Goal: Obtain resource: Download file/media

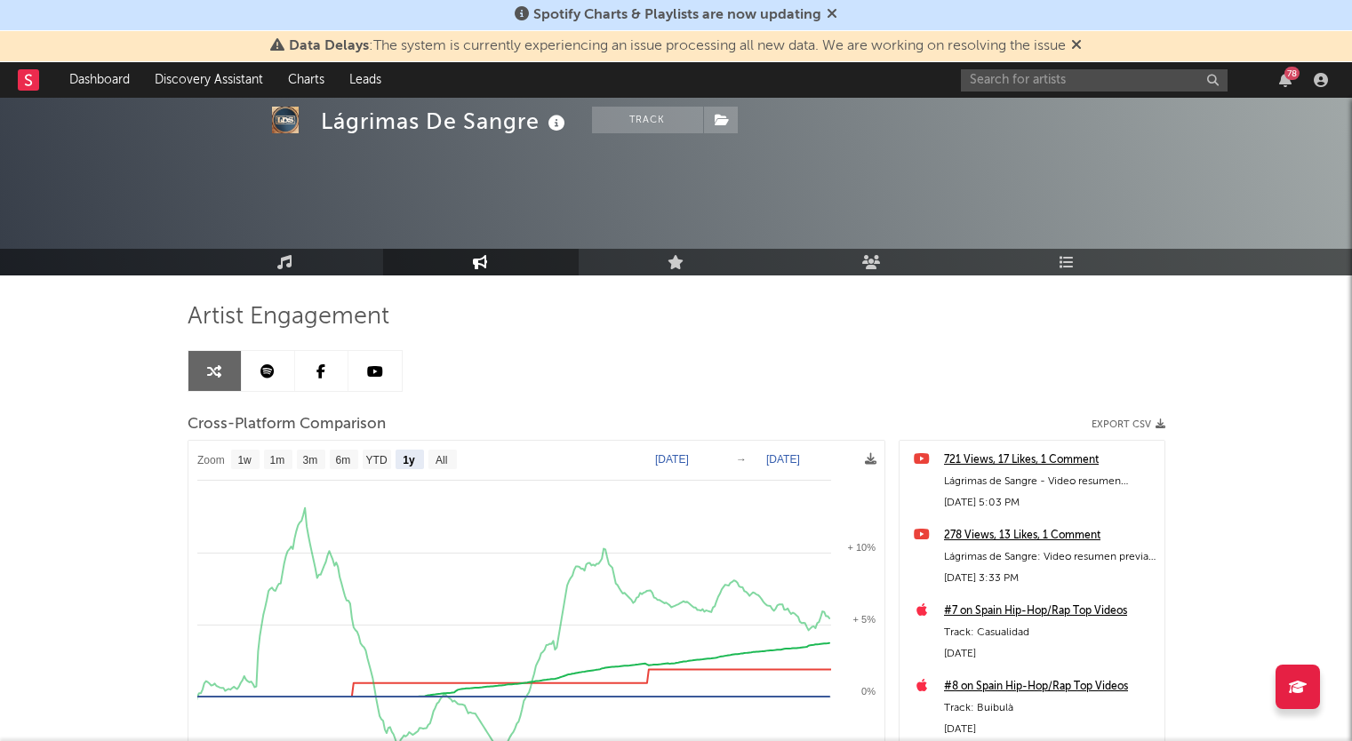
select select "1y"
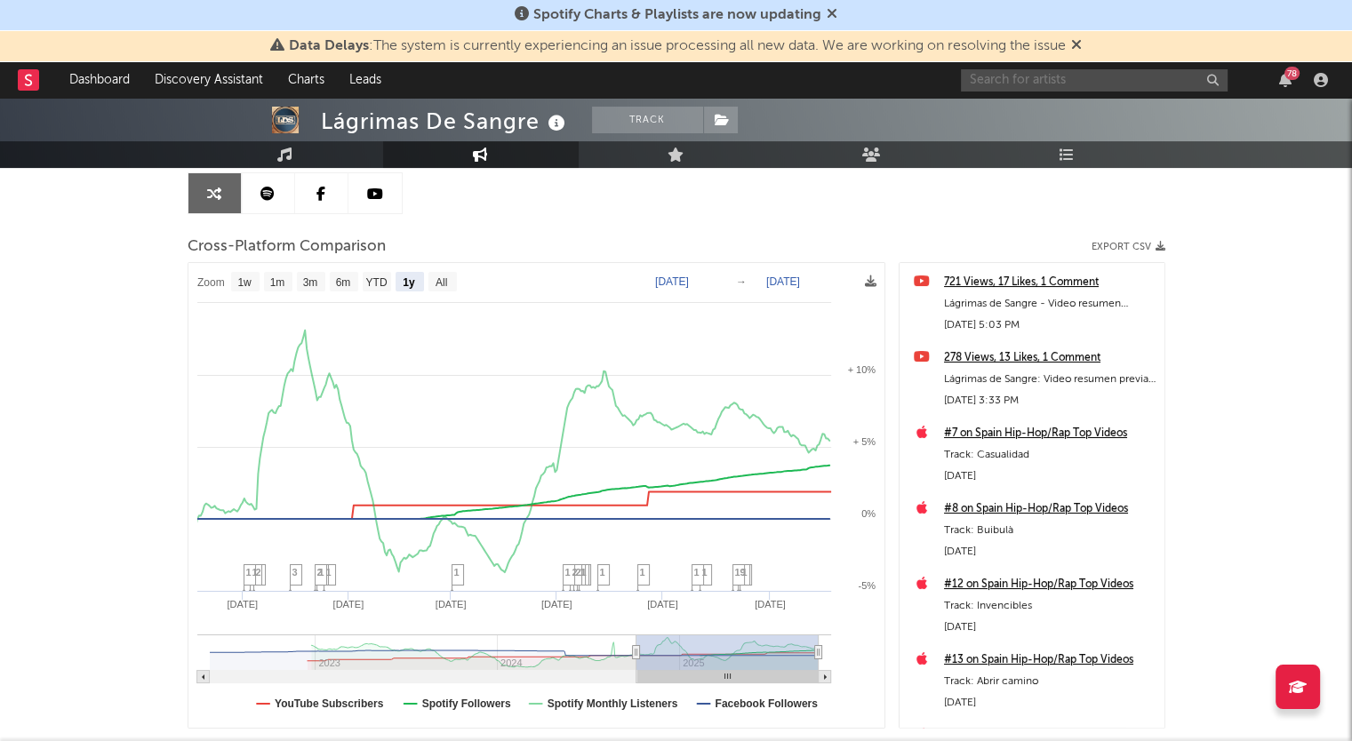
click at [1058, 76] on input "text" at bounding box center [1094, 80] width 267 height 22
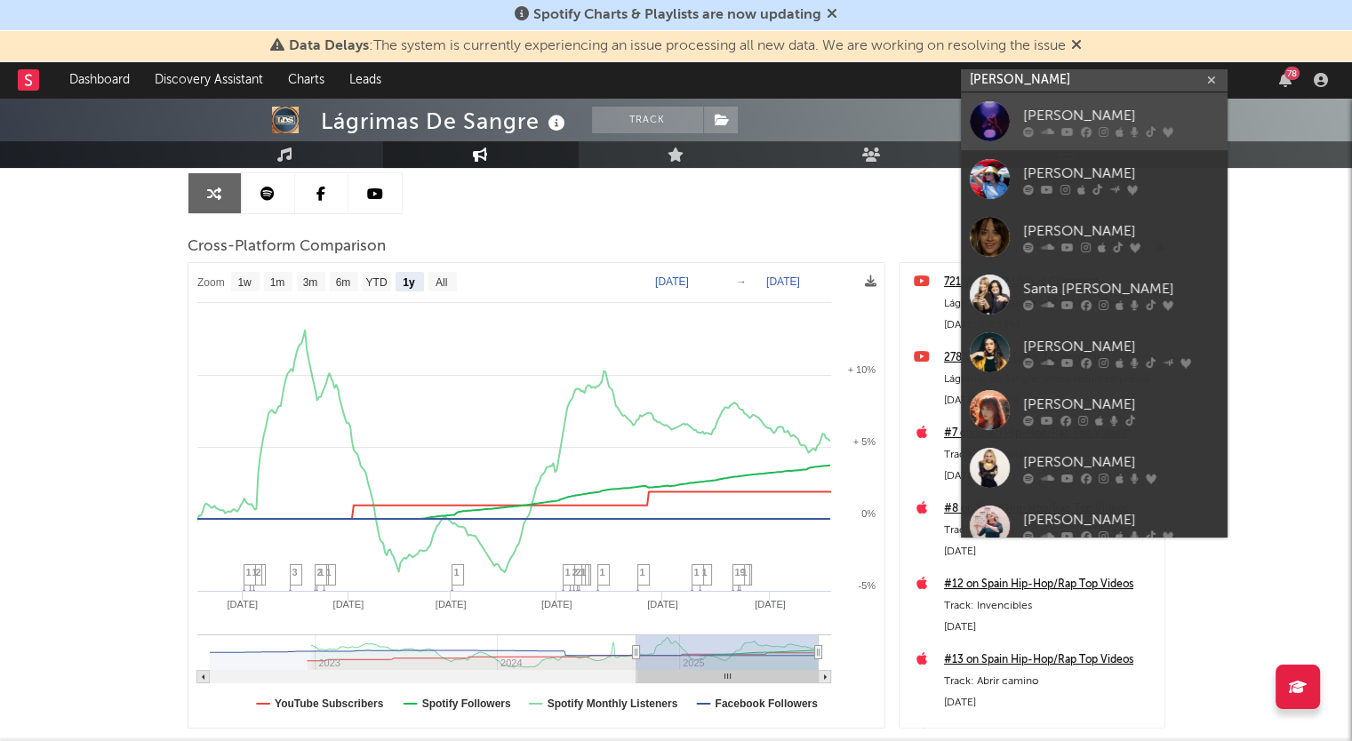
type input "[PERSON_NAME]"
click at [1041, 130] on icon at bounding box center [1047, 131] width 13 height 11
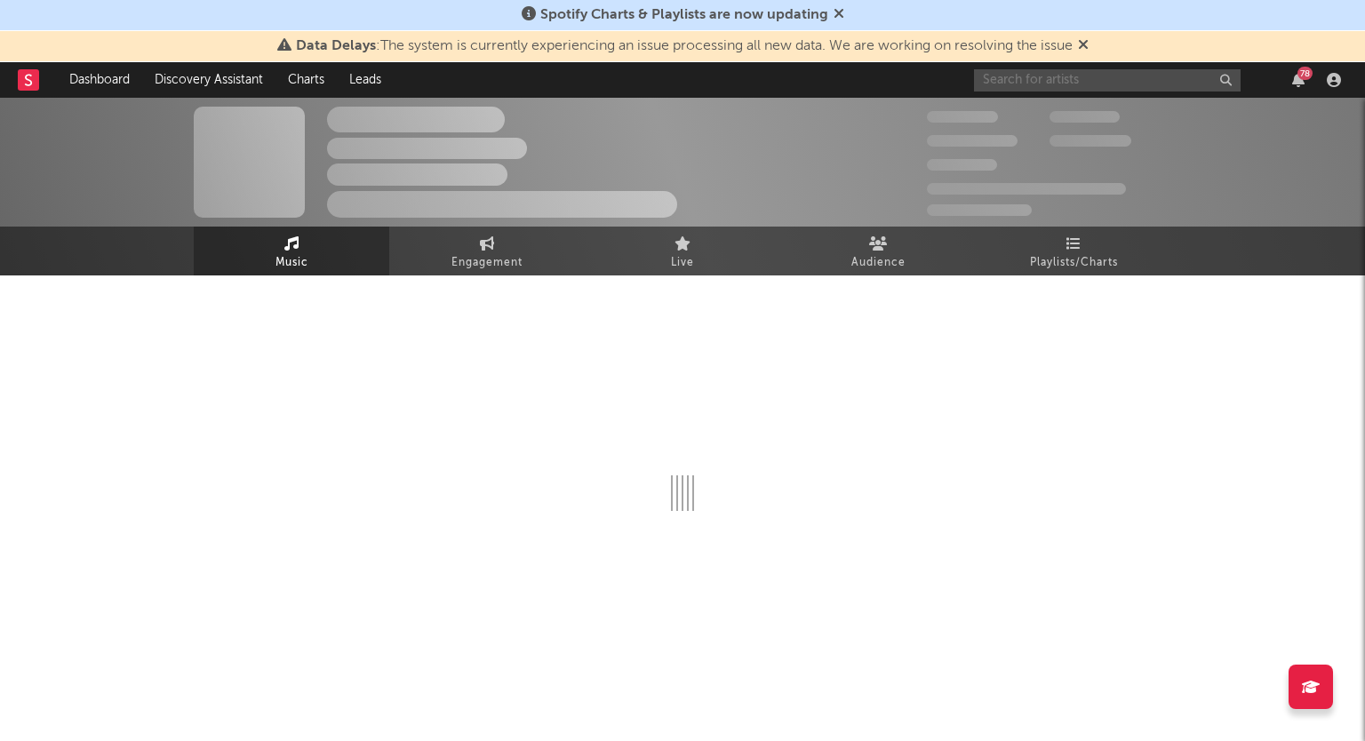
click at [1090, 82] on input "text" at bounding box center [1107, 80] width 267 height 22
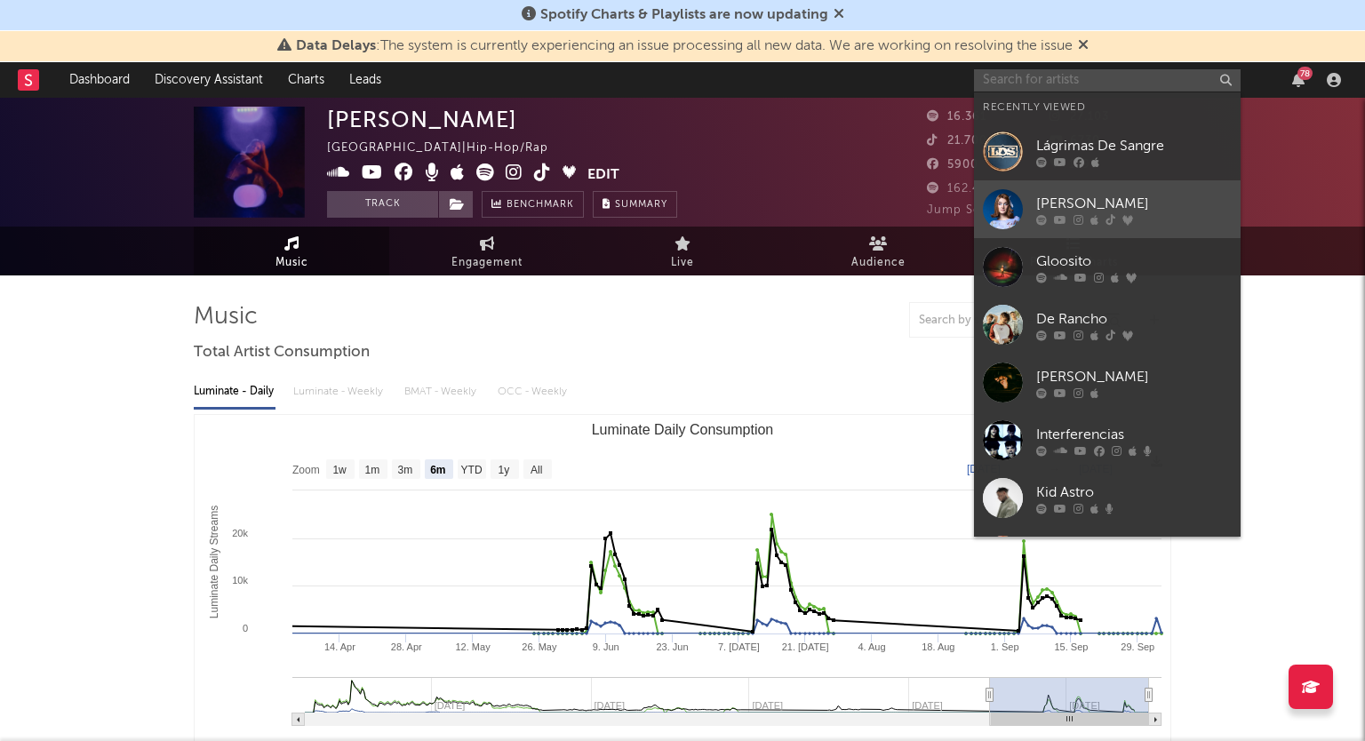
select select "6m"
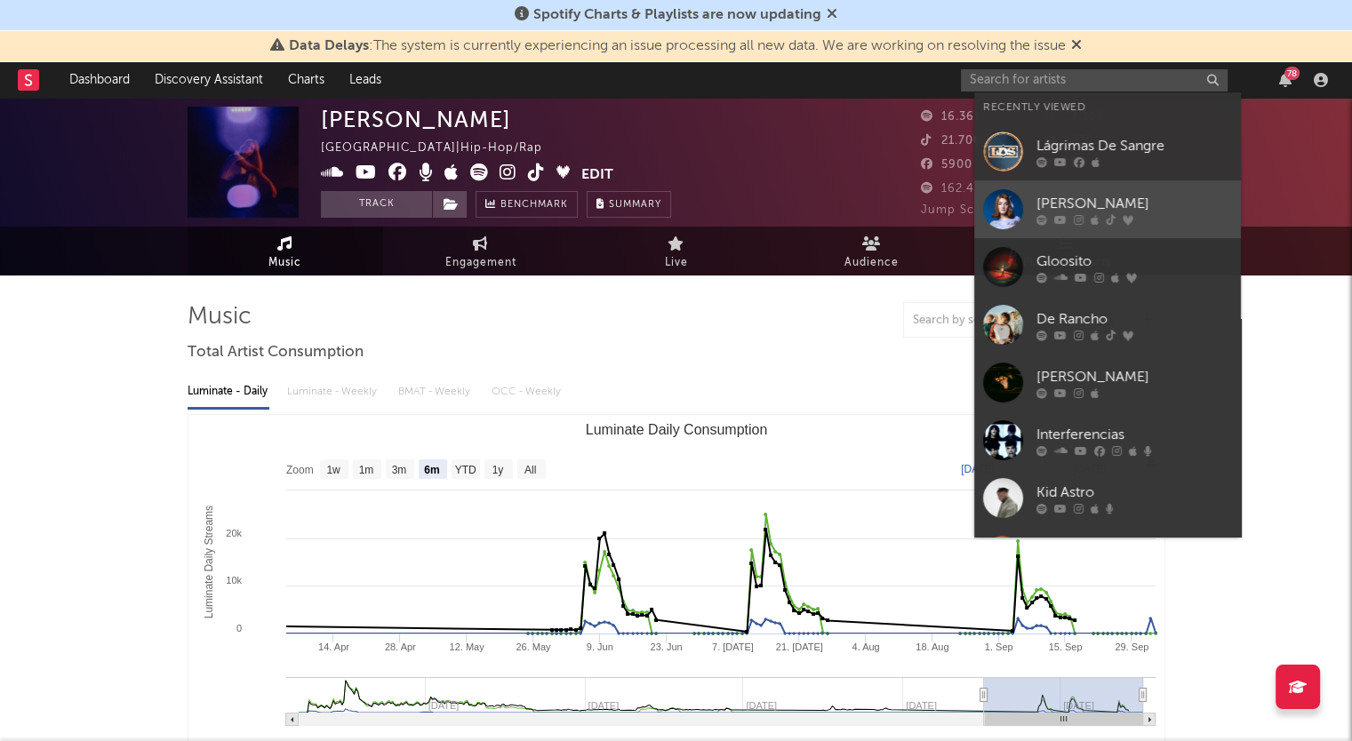
click at [1081, 202] on div "[PERSON_NAME]" at bounding box center [1134, 203] width 196 height 21
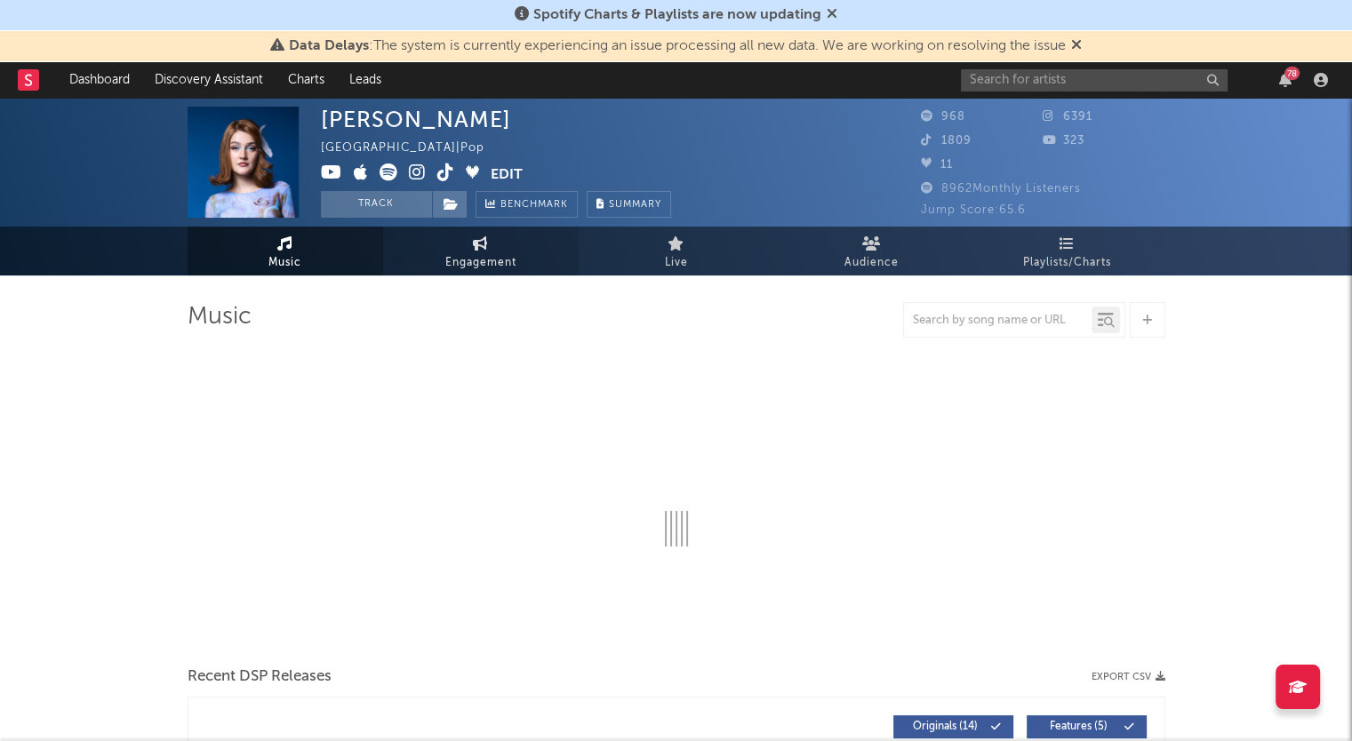
select select "1w"
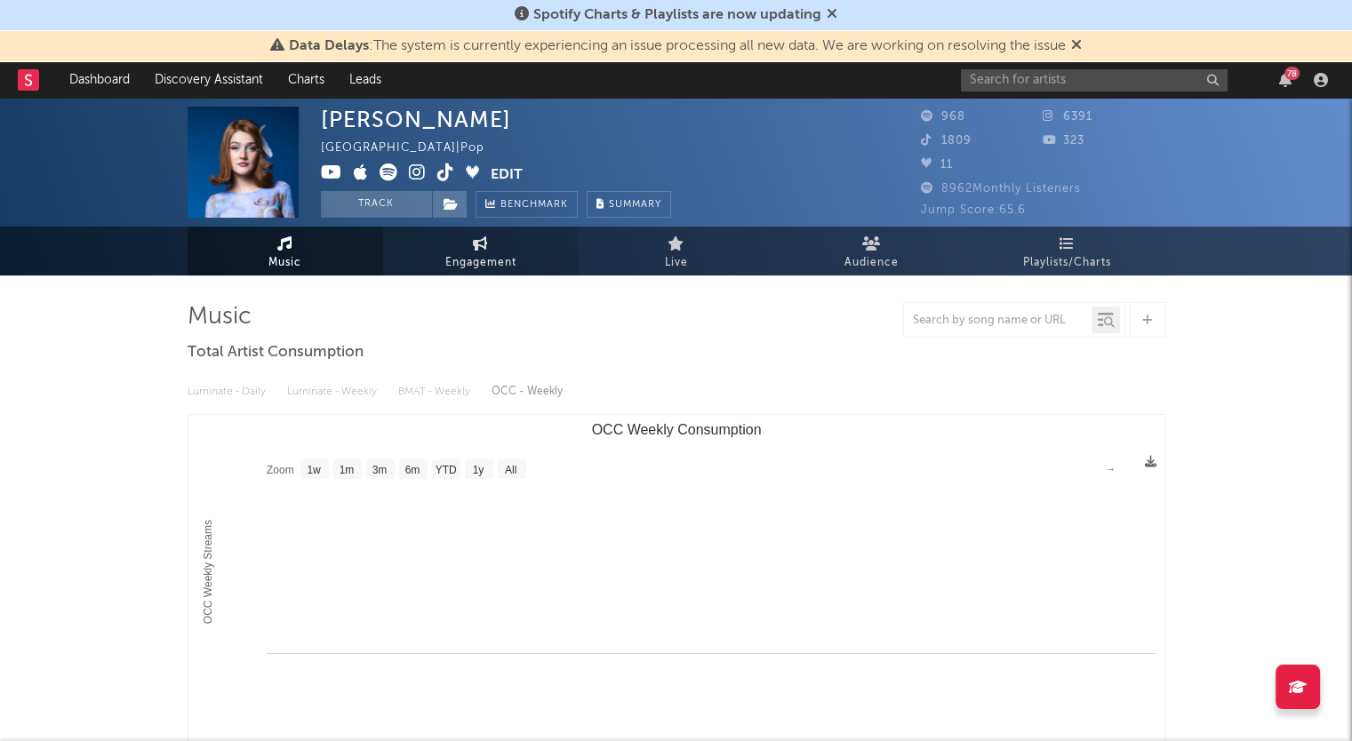
click at [456, 245] on link "Engagement" at bounding box center [481, 251] width 196 height 49
select select "1w"
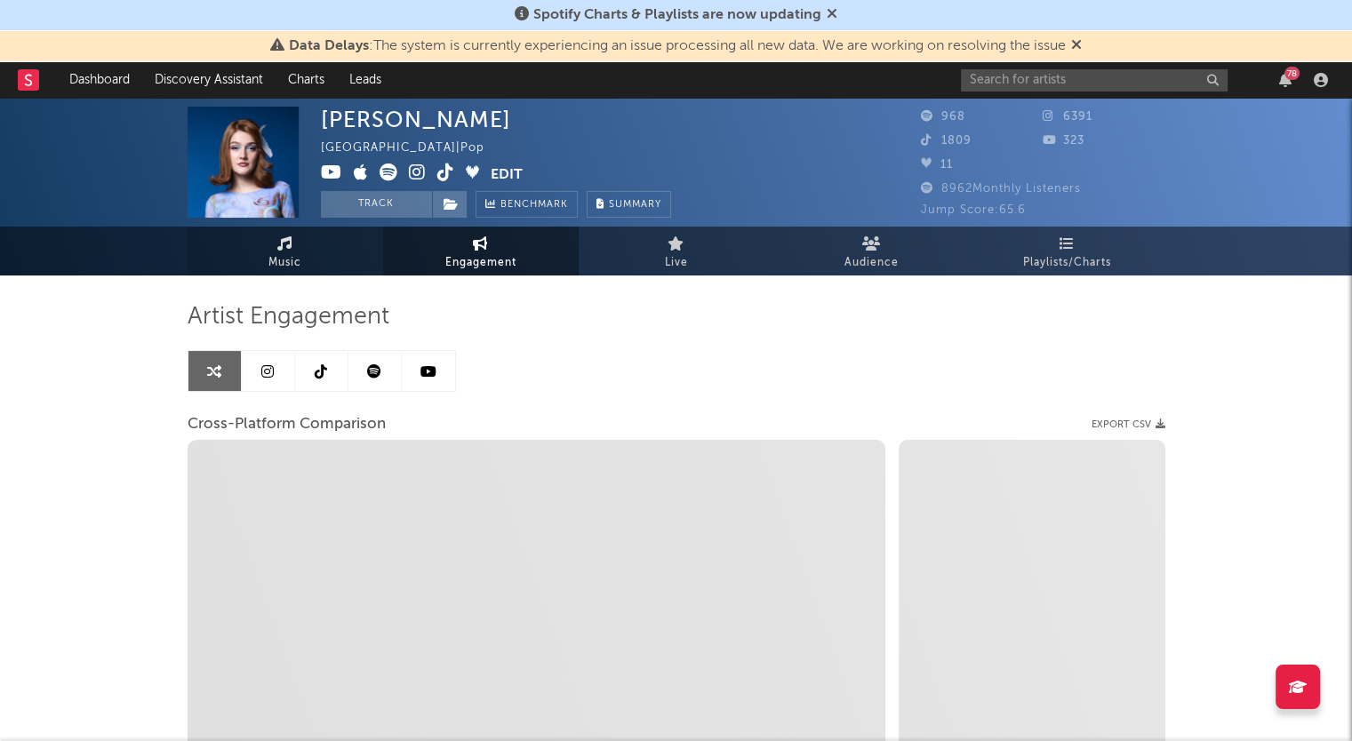
select select "1m"
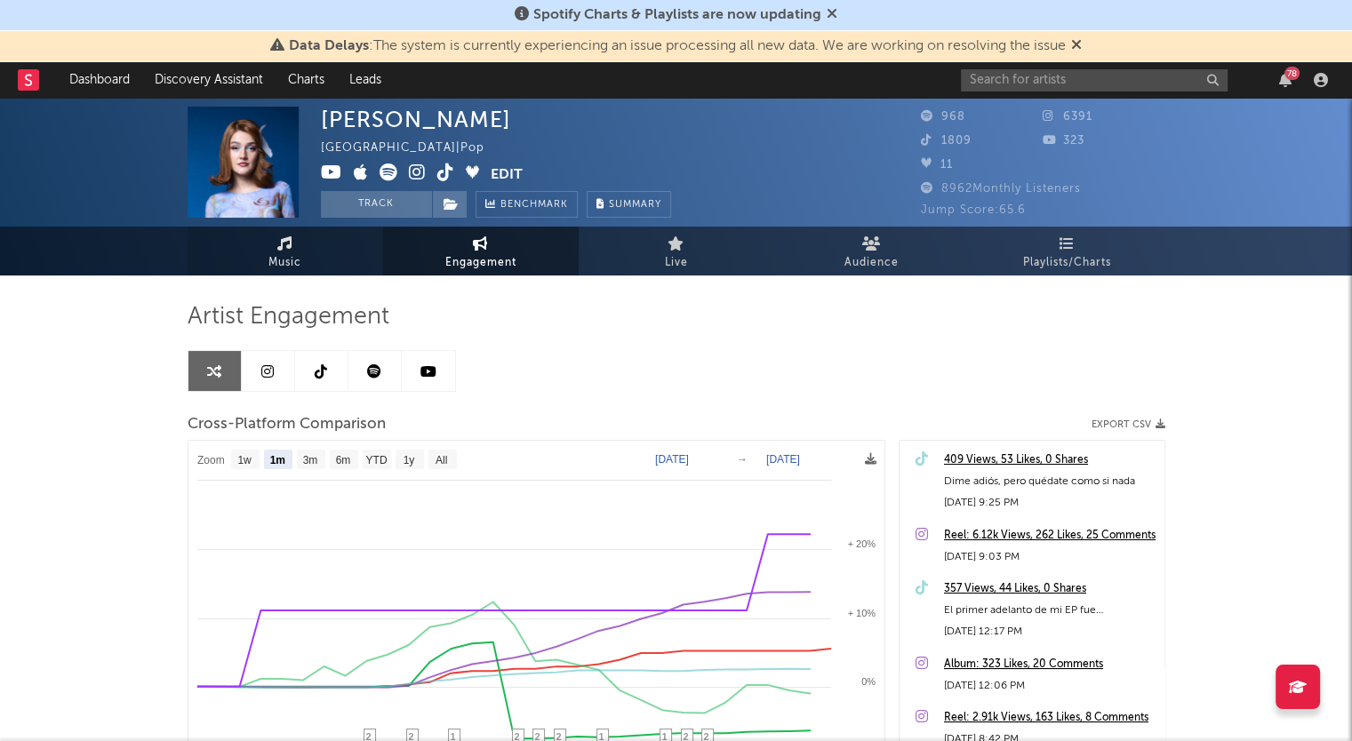
click at [291, 251] on link "Music" at bounding box center [286, 251] width 196 height 49
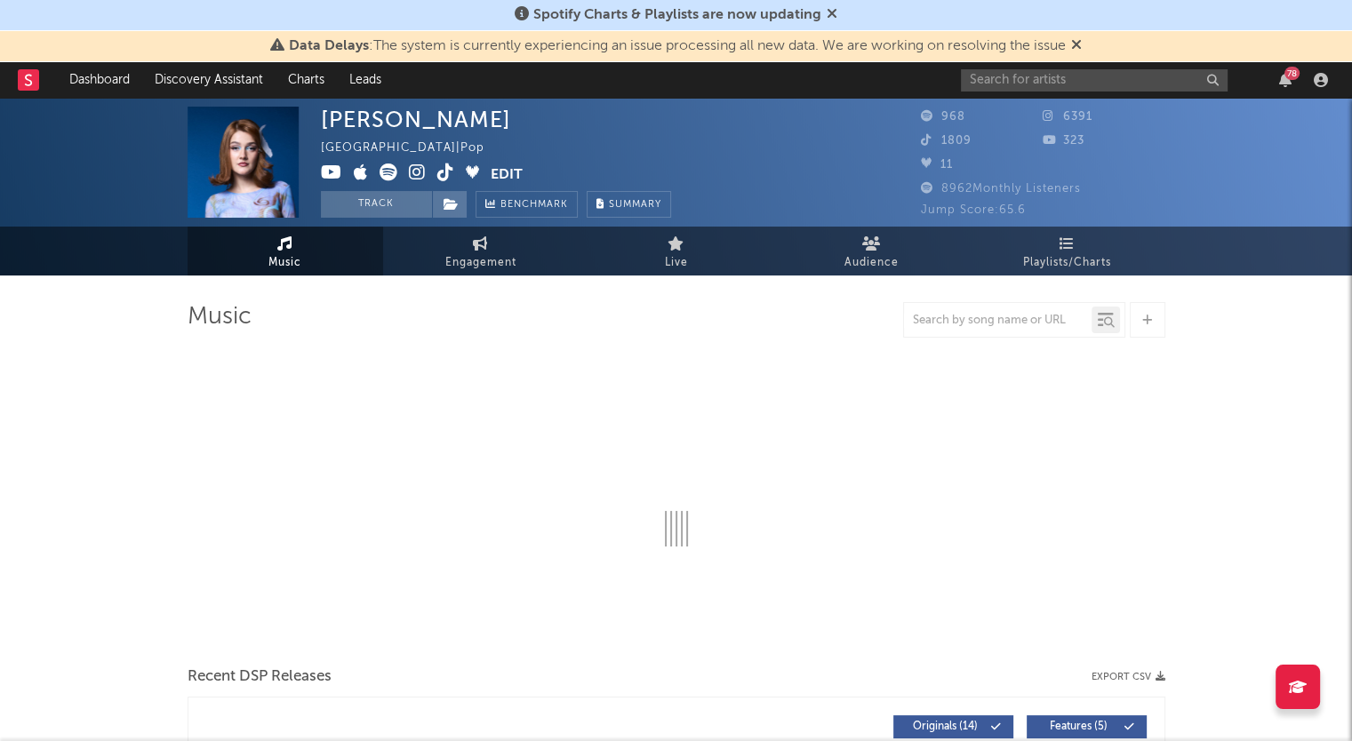
select select "1w"
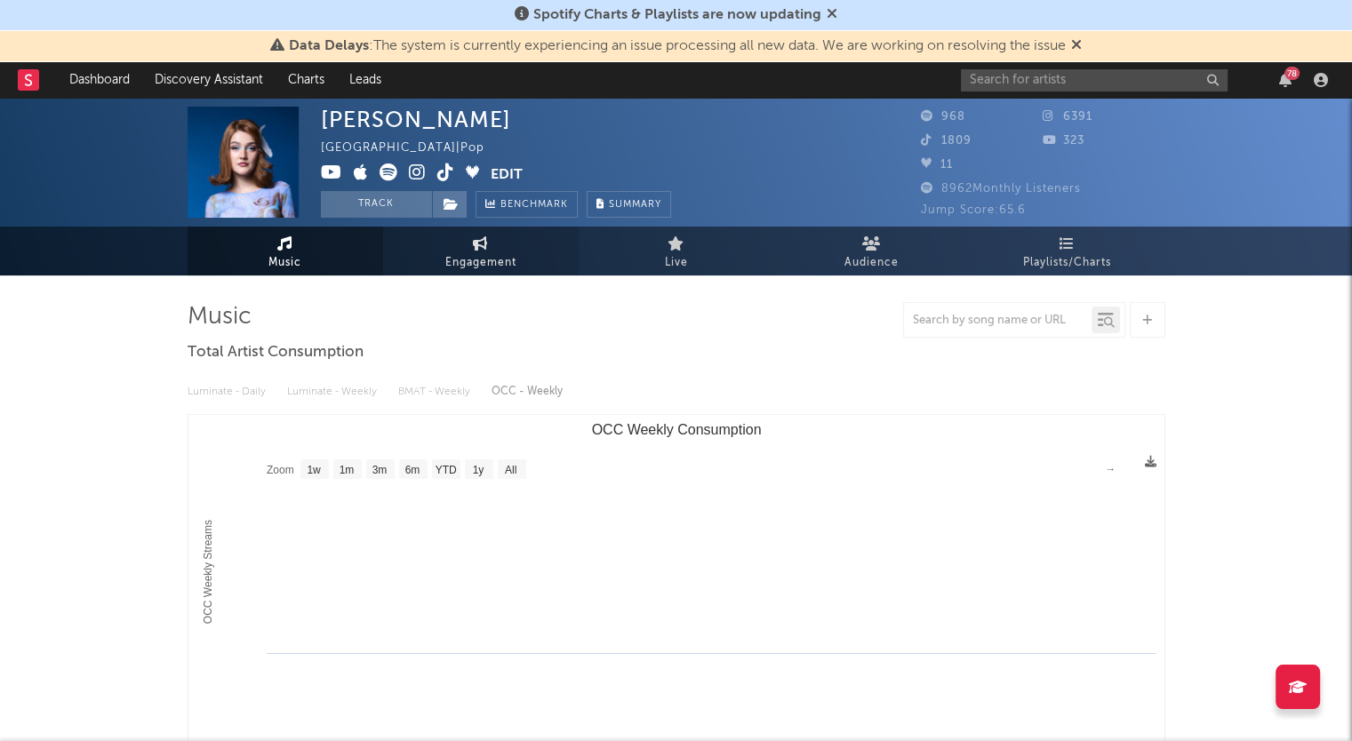
click at [502, 250] on link "Engagement" at bounding box center [481, 251] width 196 height 49
select select "1w"
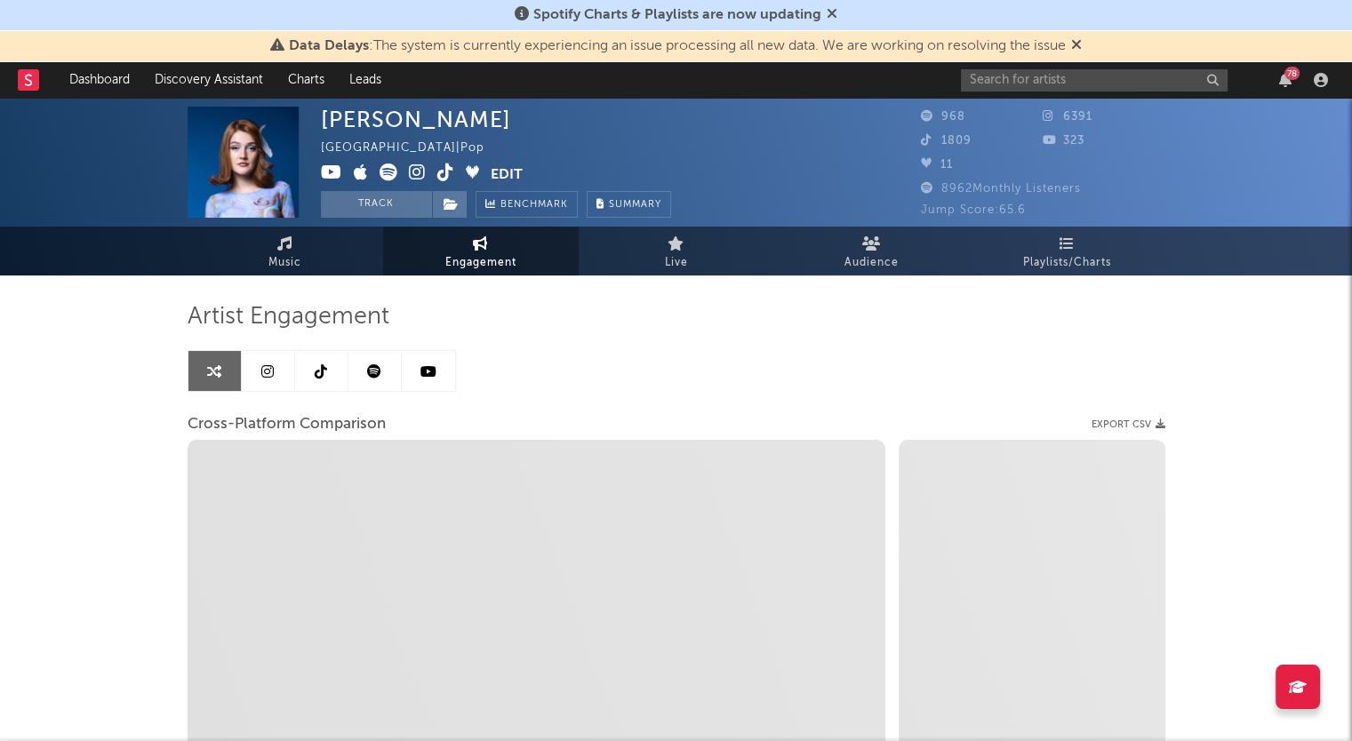
select select "1m"
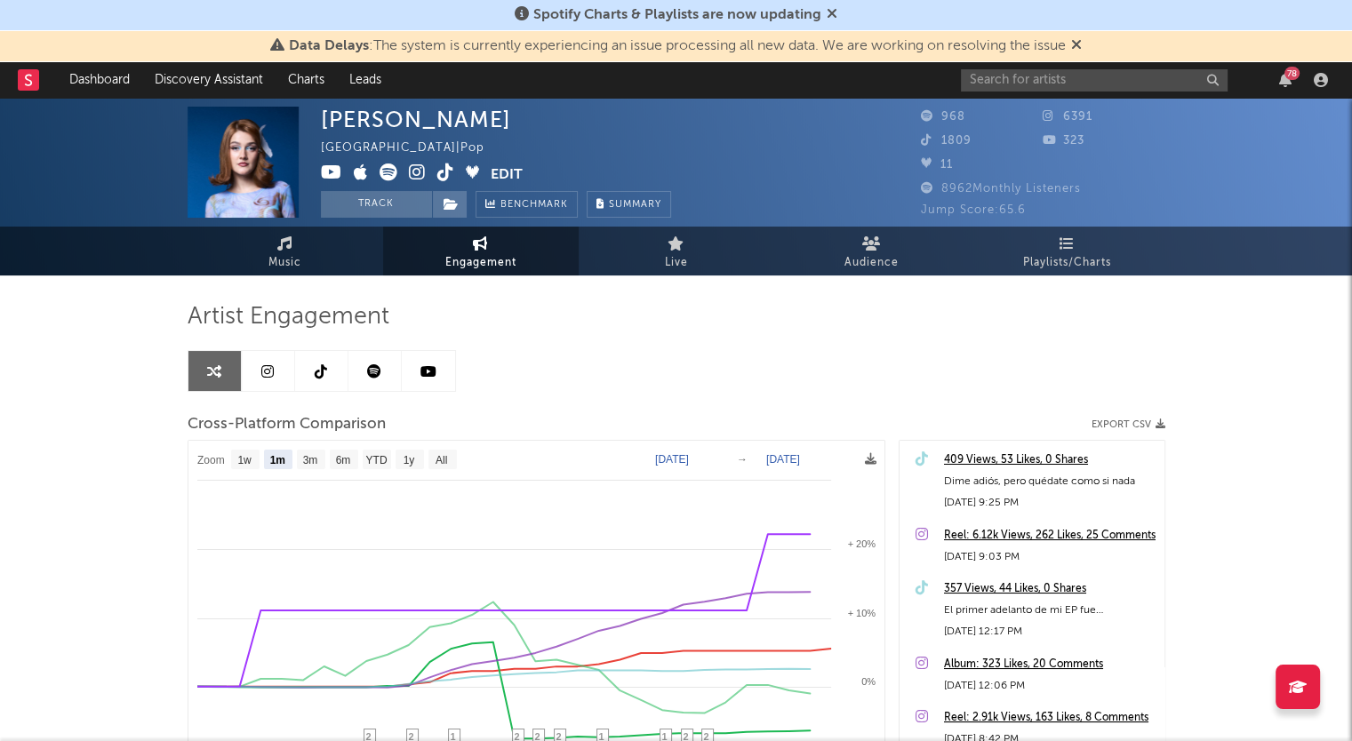
click at [420, 370] on icon at bounding box center [428, 371] width 16 height 14
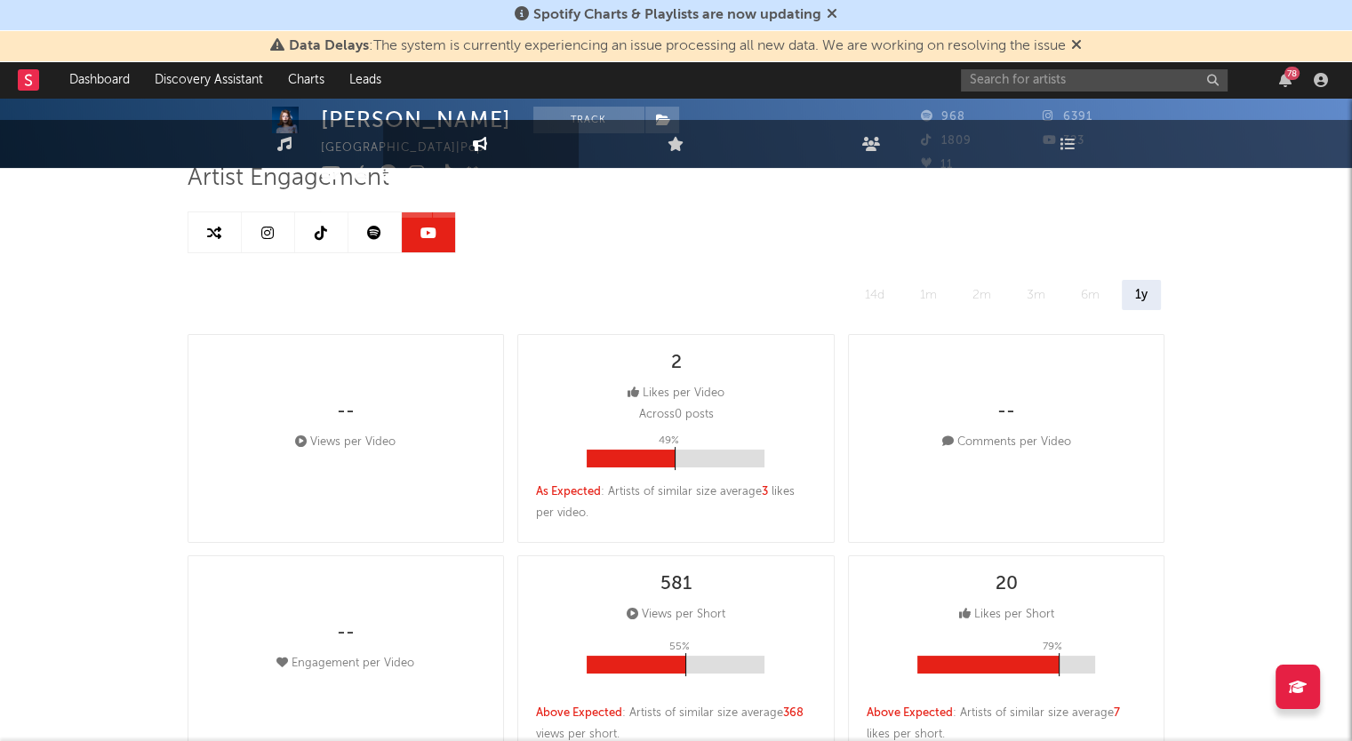
select select "6m"
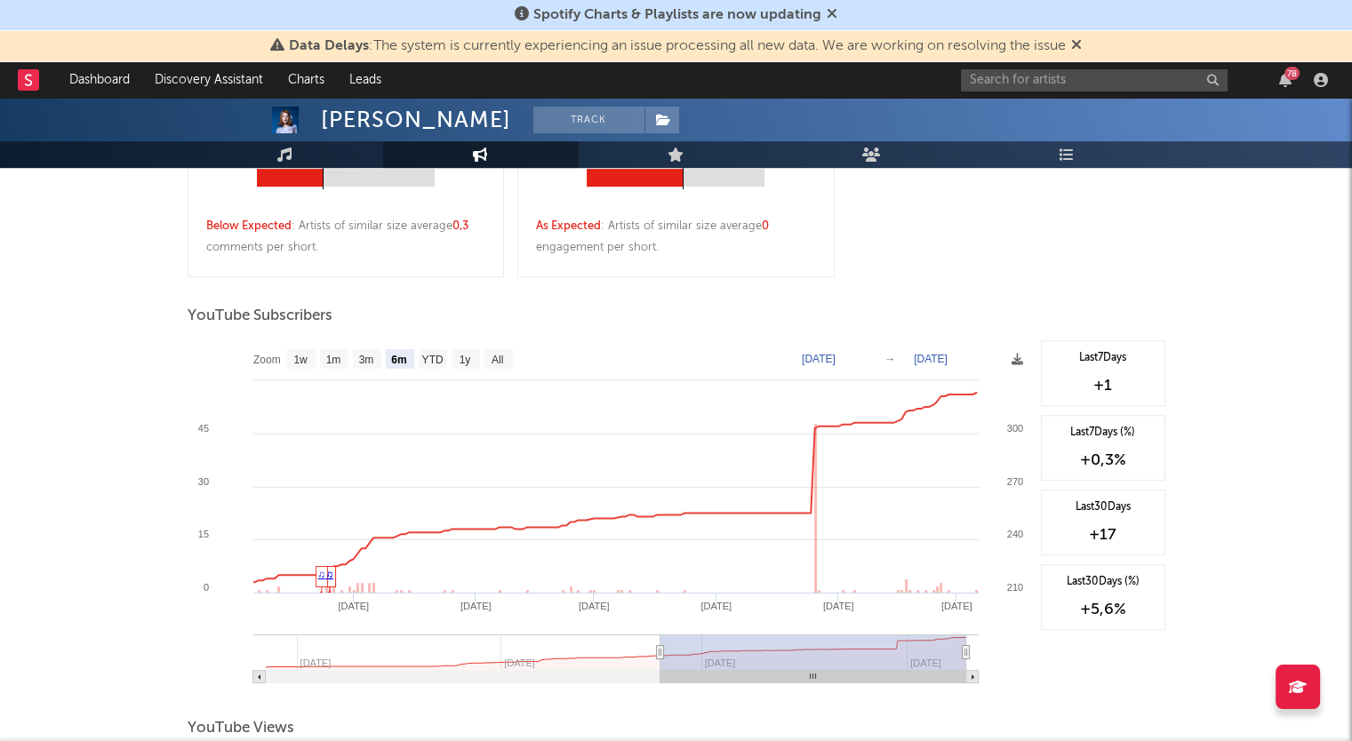
scroll to position [889, 0]
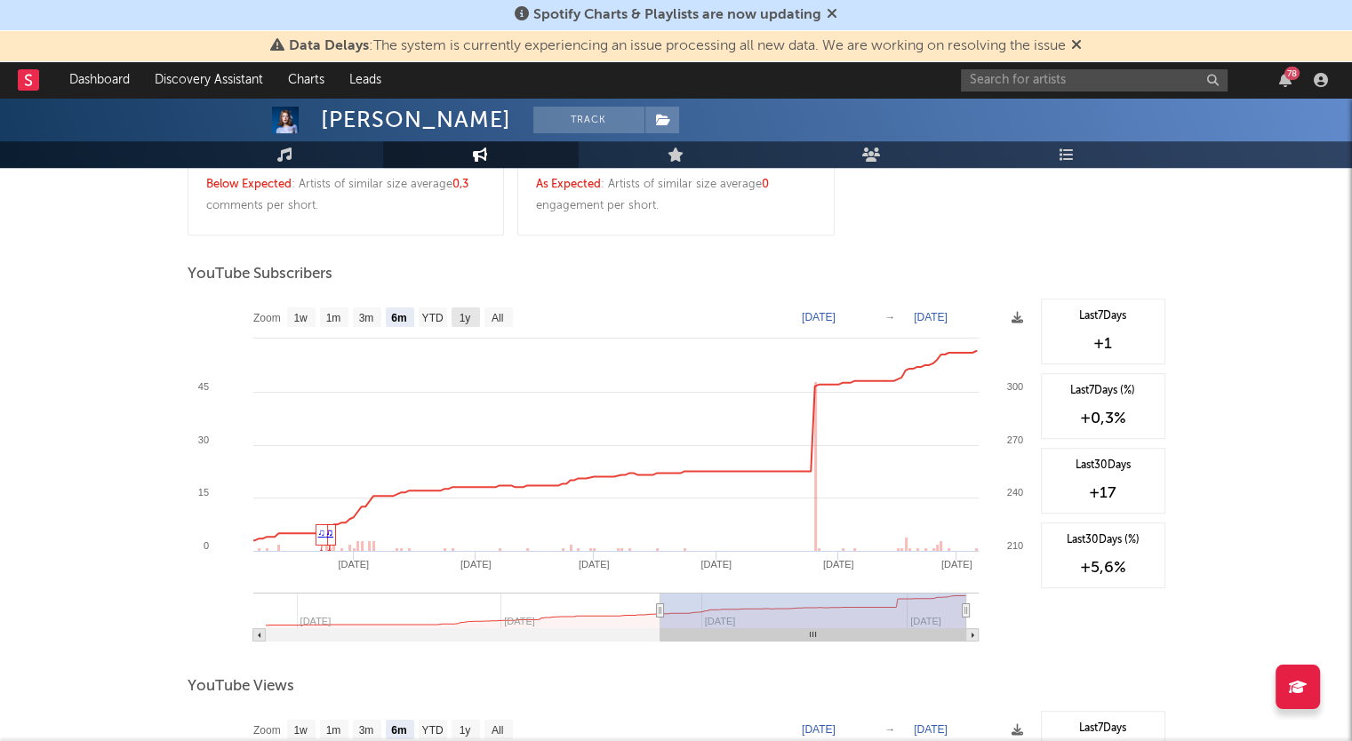
click at [472, 318] on rect at bounding box center [465, 317] width 28 height 20
select select "1y"
type input "[DATE]"
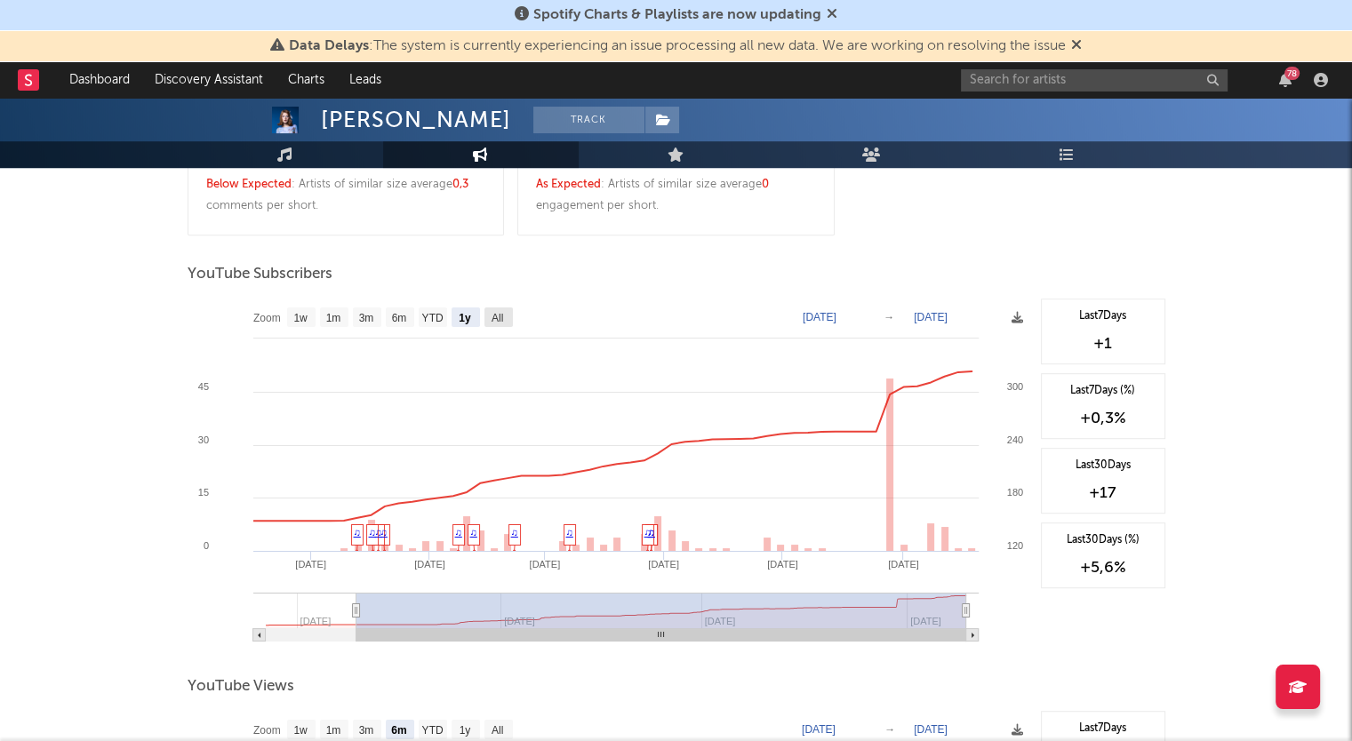
click at [505, 317] on rect at bounding box center [498, 317] width 28 height 20
select select "All"
type input "[DATE]"
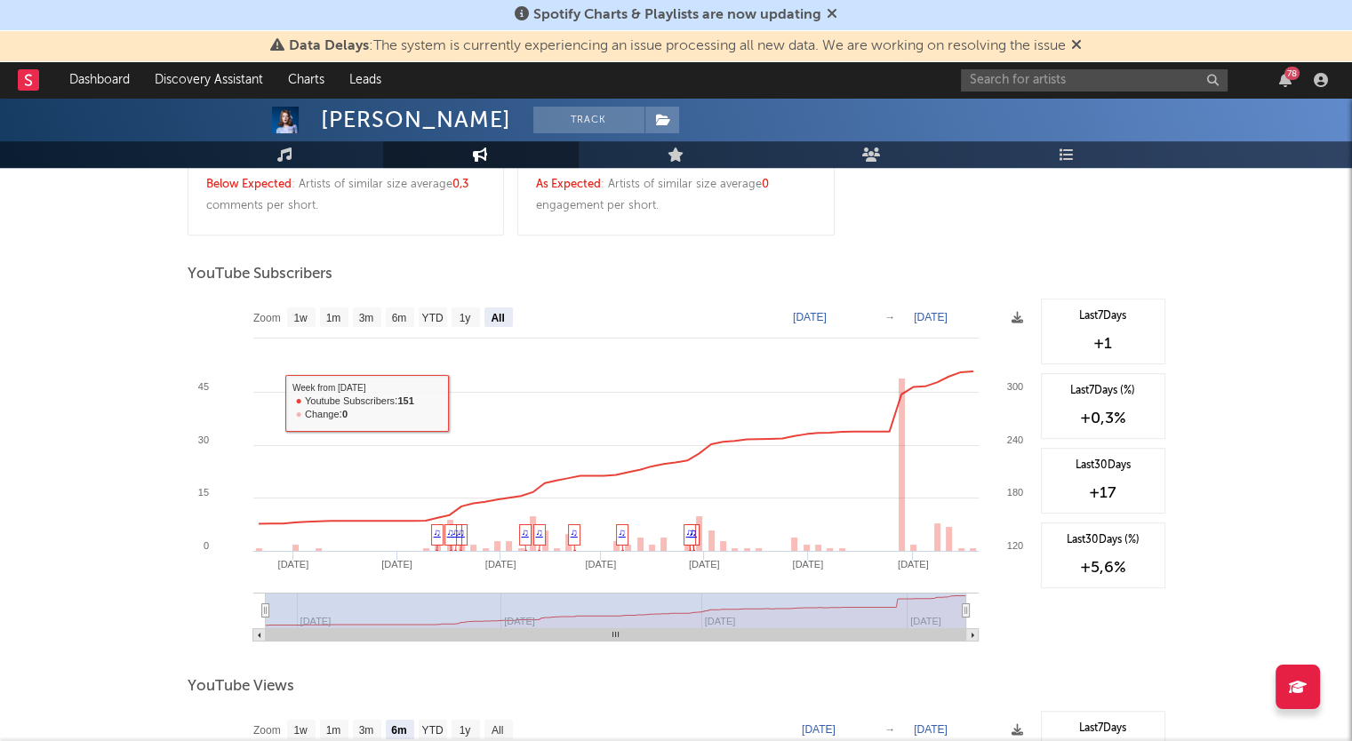
click at [100, 356] on div "[PERSON_NAME] Track [GEOGRAPHIC_DATA] | Pop Edit Track Benchmark Summary 968 63…" at bounding box center [676, 200] width 1352 height 1982
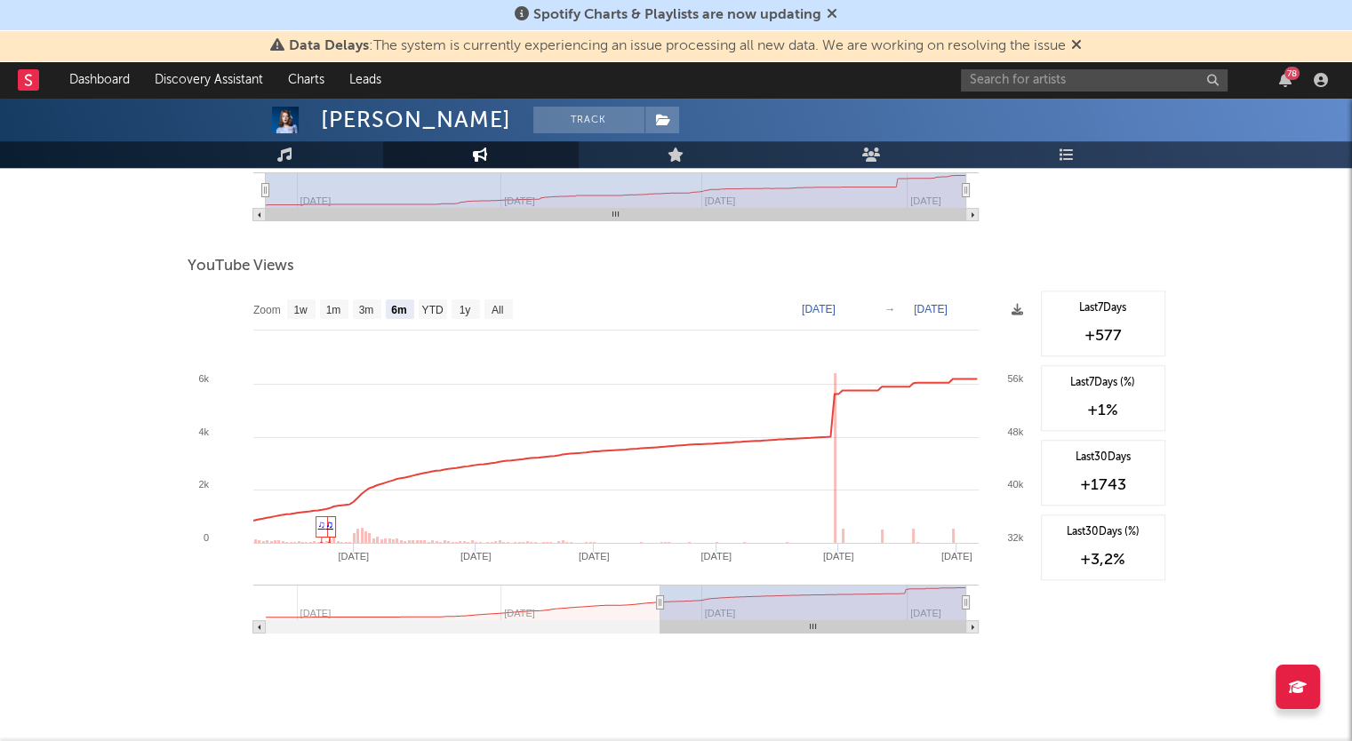
scroll to position [1333, 0]
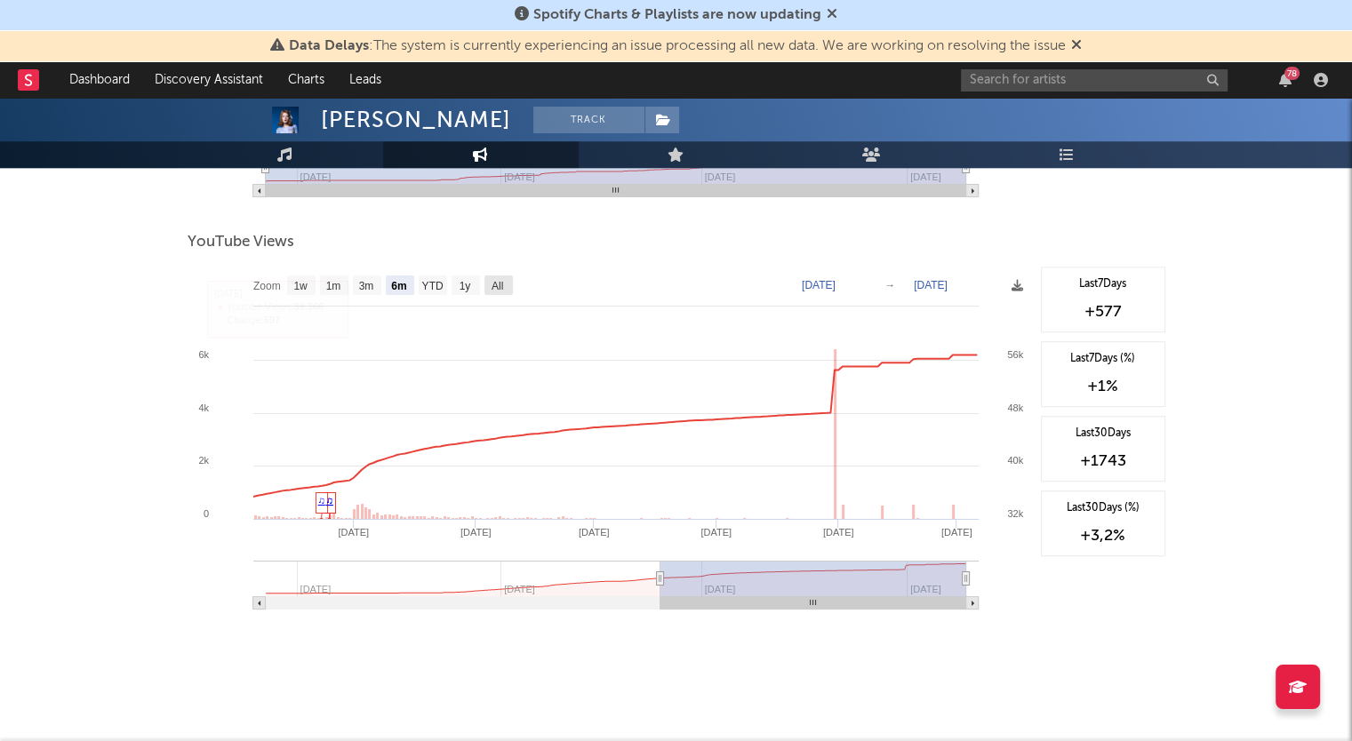
click at [491, 282] on text "All" at bounding box center [497, 286] width 12 height 12
select select "All"
type input "[DATE]"
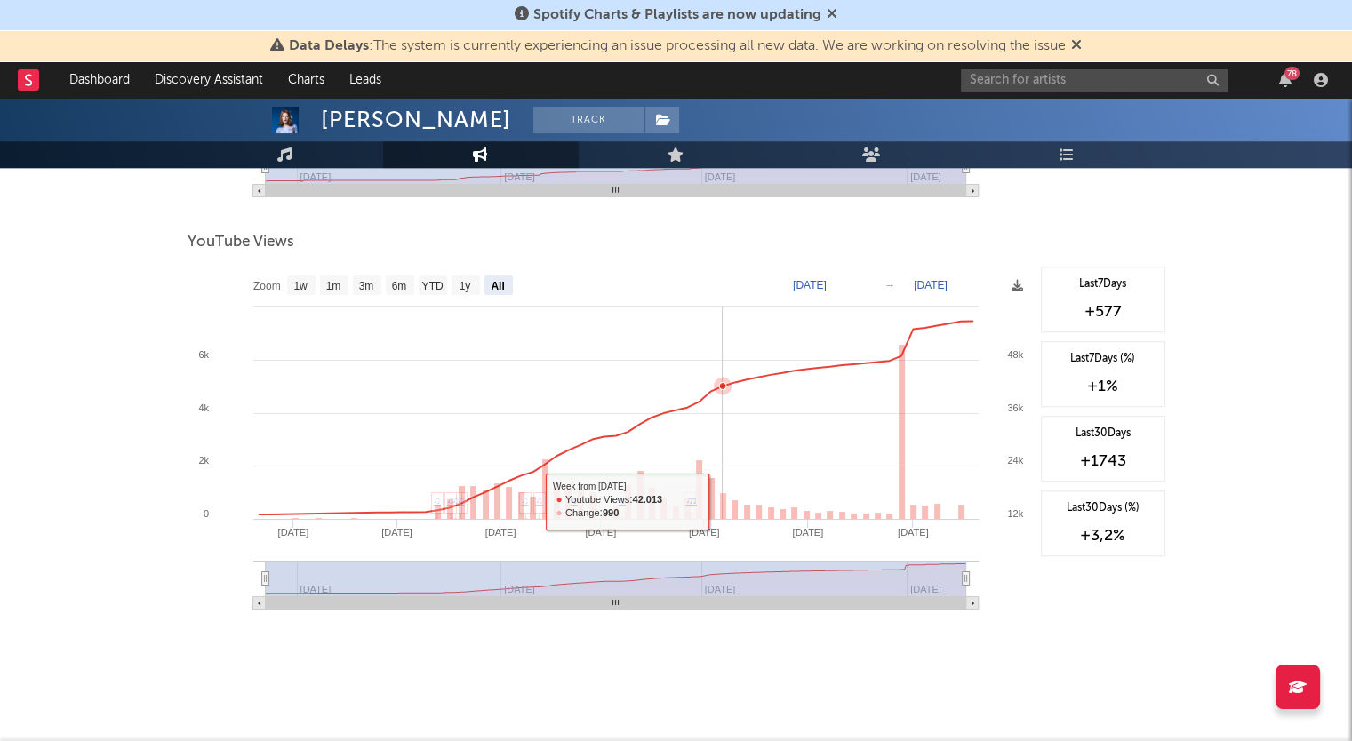
click at [722, 510] on rect at bounding box center [723, 506] width 6 height 27
click at [722, 508] on rect at bounding box center [723, 506] width 6 height 27
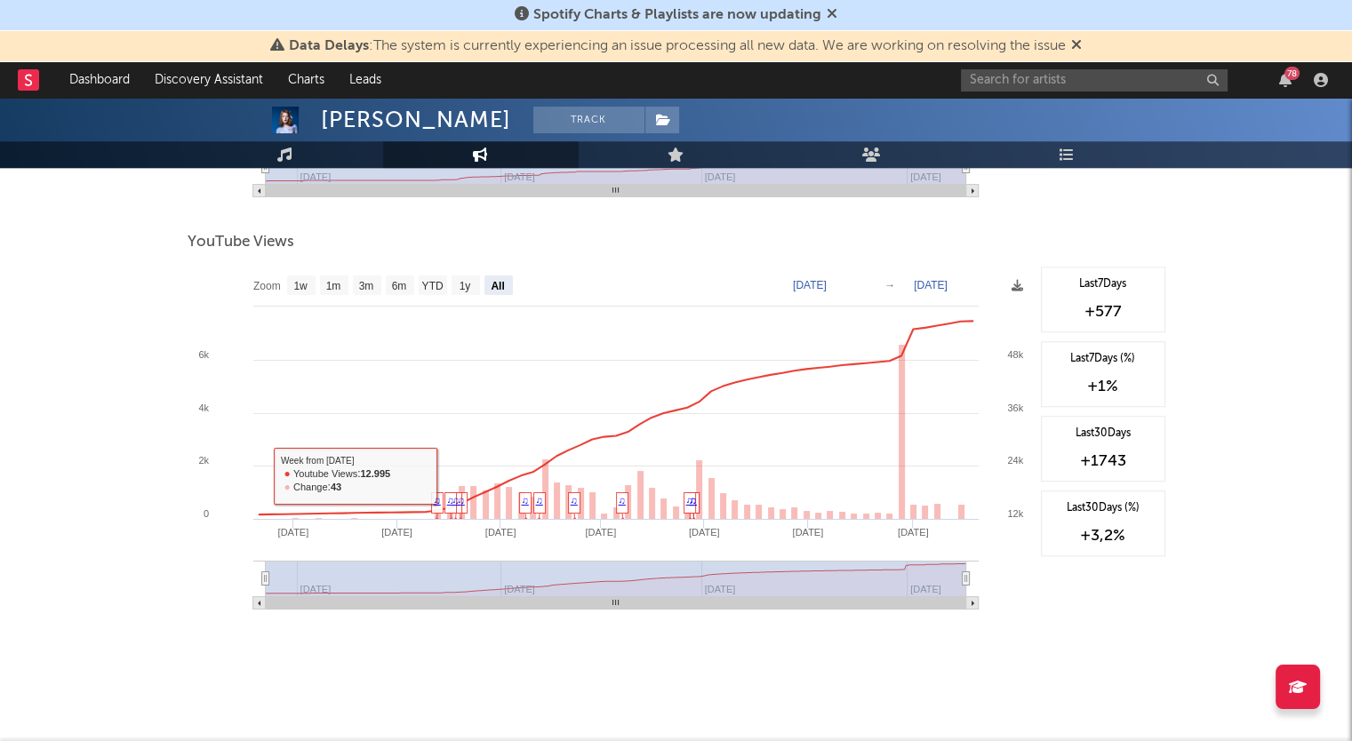
click at [1012, 282] on icon at bounding box center [1017, 286] width 12 height 12
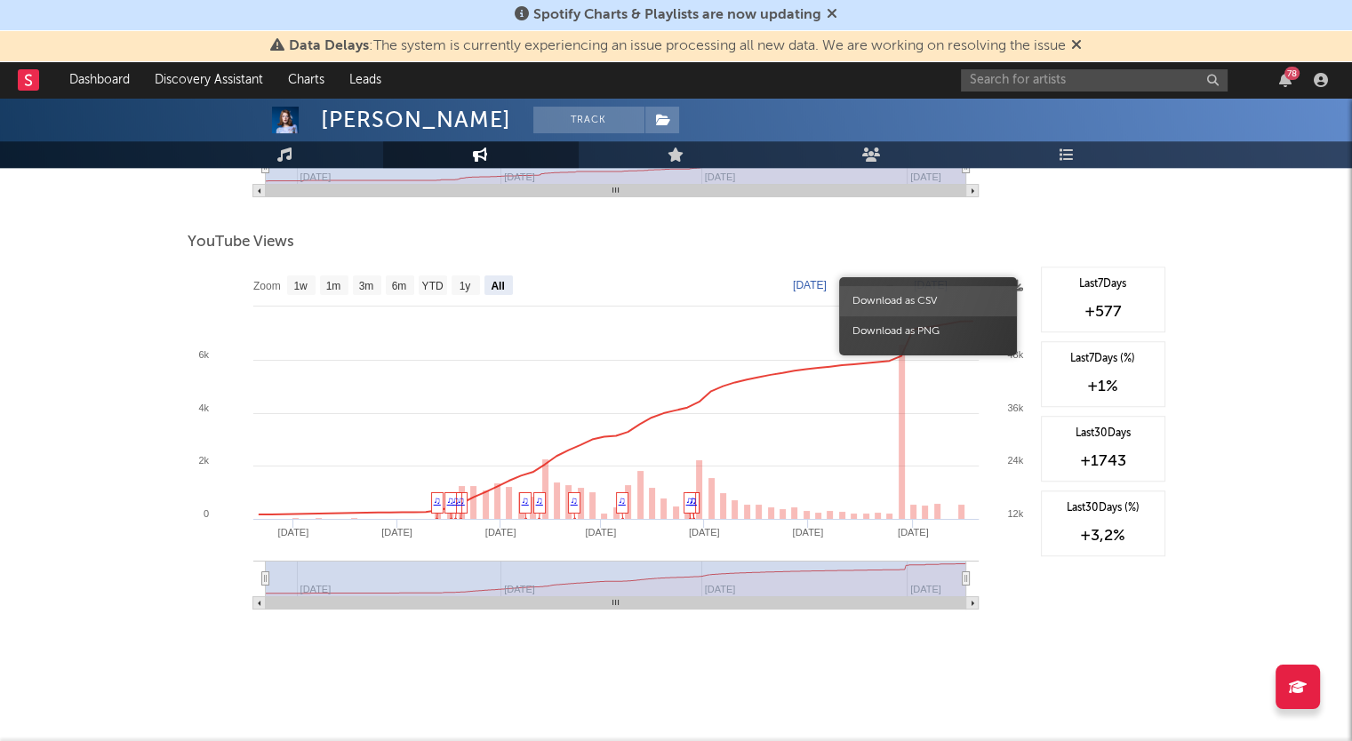
click at [933, 305] on span "Download as CSV" at bounding box center [928, 301] width 178 height 30
